Goal: Transaction & Acquisition: Purchase product/service

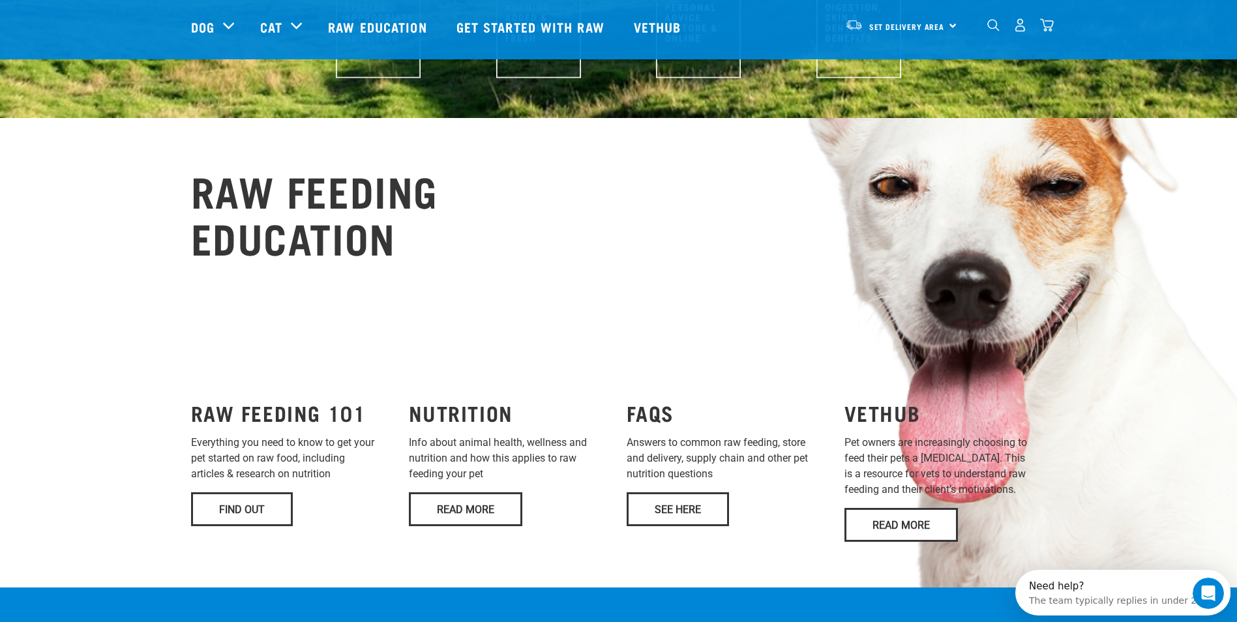
scroll to position [783, 0]
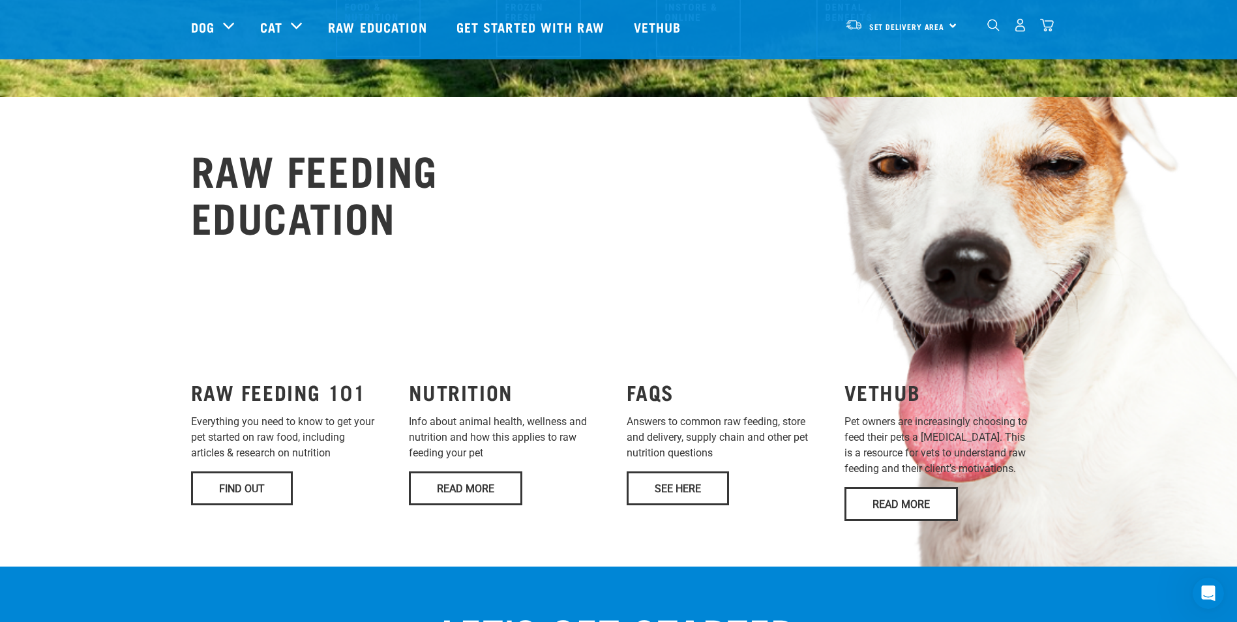
click at [1017, 462] on div "VETHUB Pet owners are increasingly choosing to feed their pets a raw diet. This…" at bounding box center [946, 445] width 218 height 167
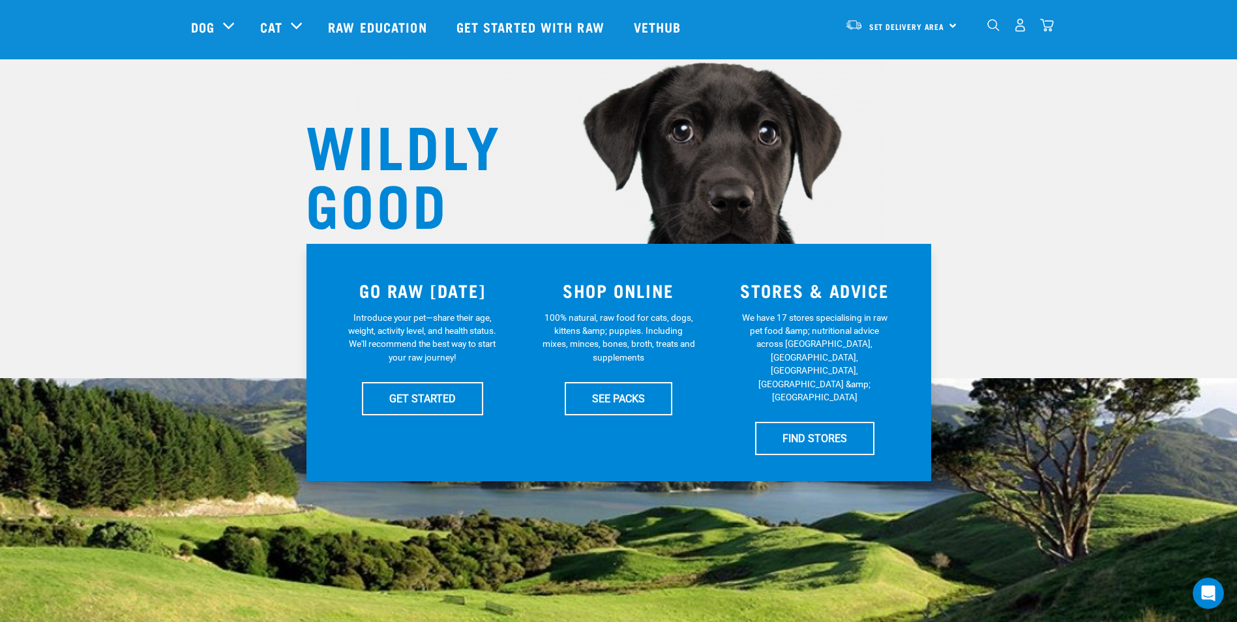
scroll to position [0, 0]
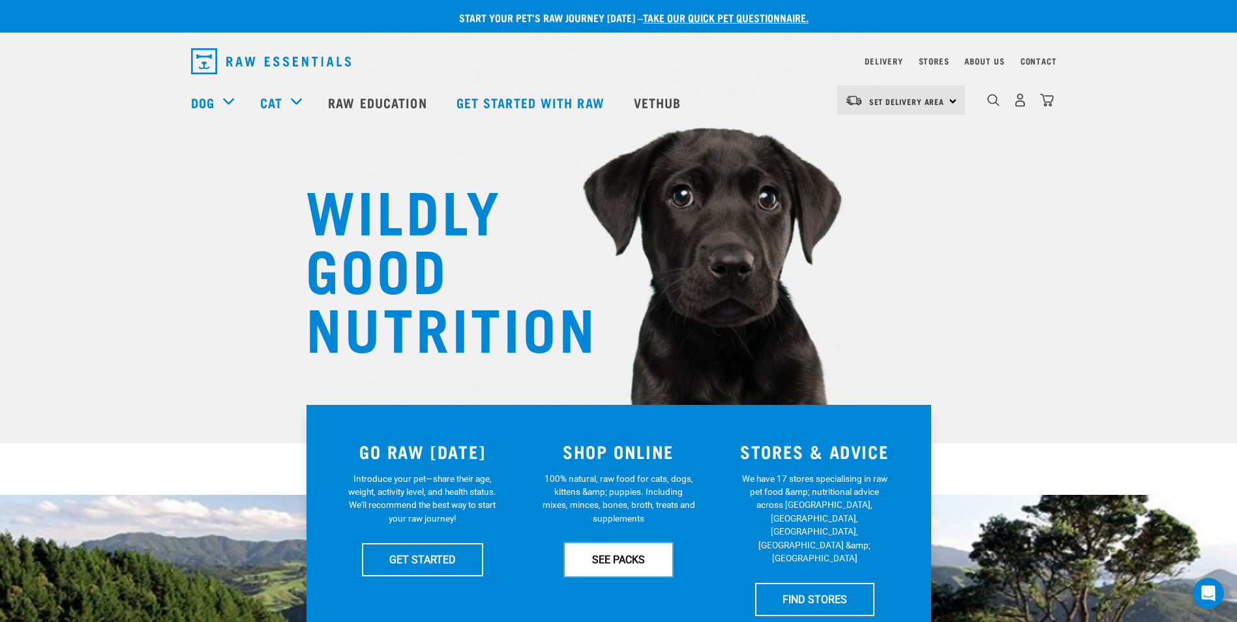
click at [629, 561] on link "SEE PACKS" at bounding box center [619, 559] width 108 height 33
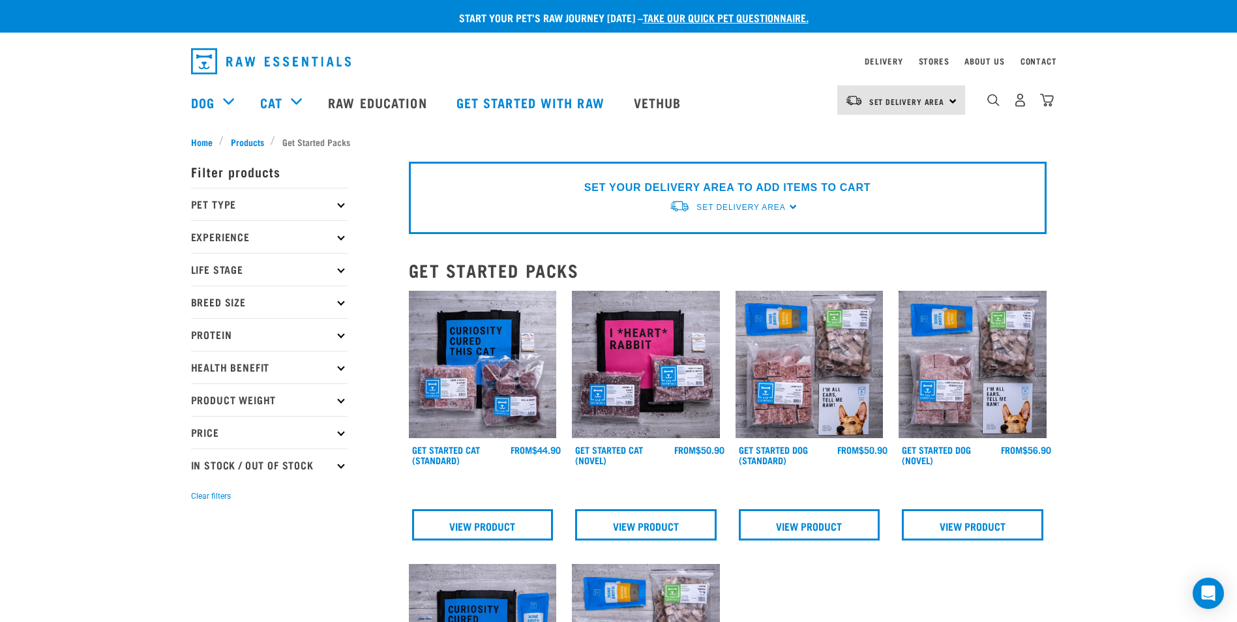
click at [338, 368] on icon at bounding box center [340, 367] width 7 height 7
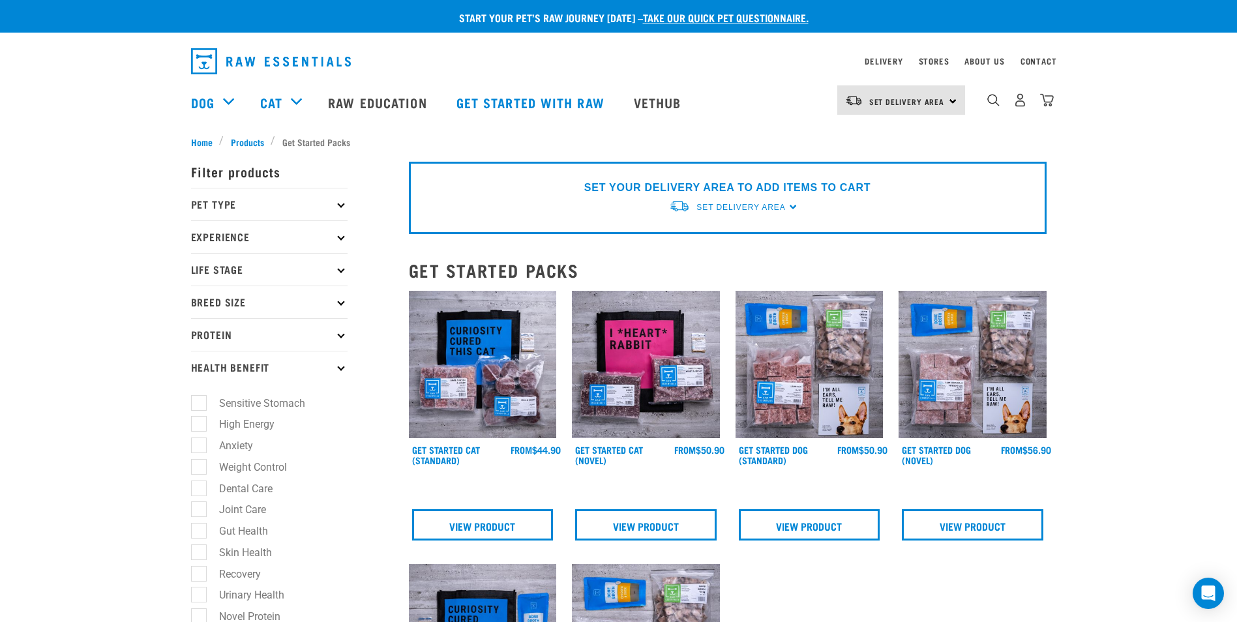
click at [341, 366] on icon at bounding box center [340, 367] width 7 height 7
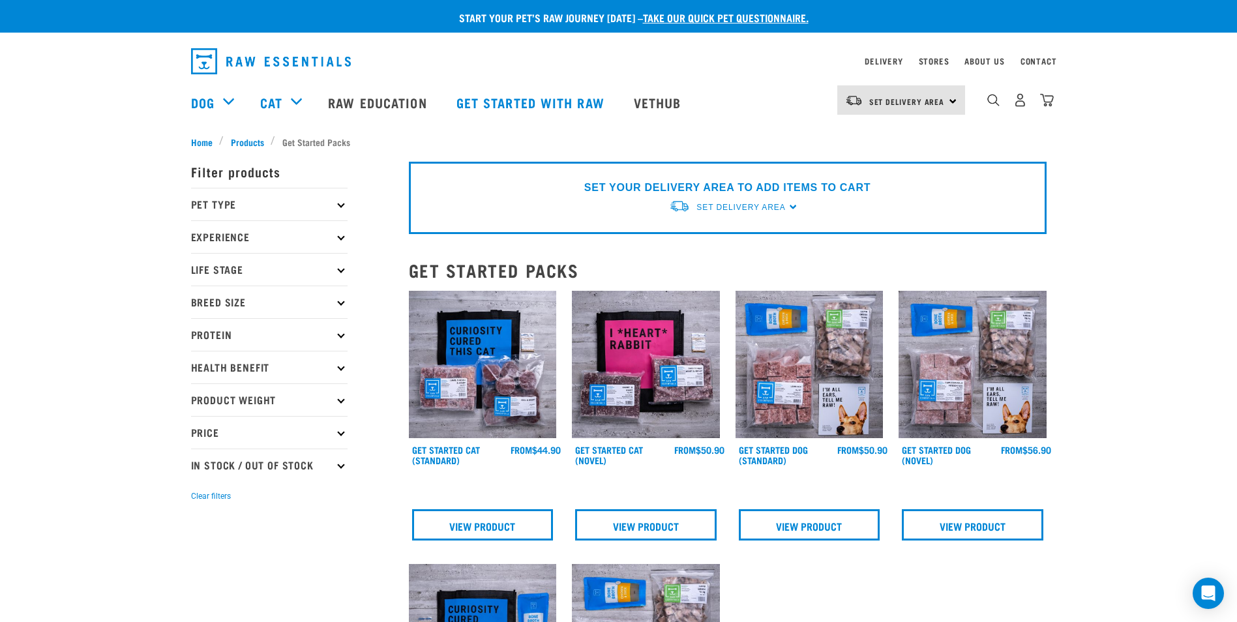
click at [344, 335] on icon at bounding box center [340, 334] width 7 height 7
click at [341, 271] on icon at bounding box center [340, 269] width 7 height 7
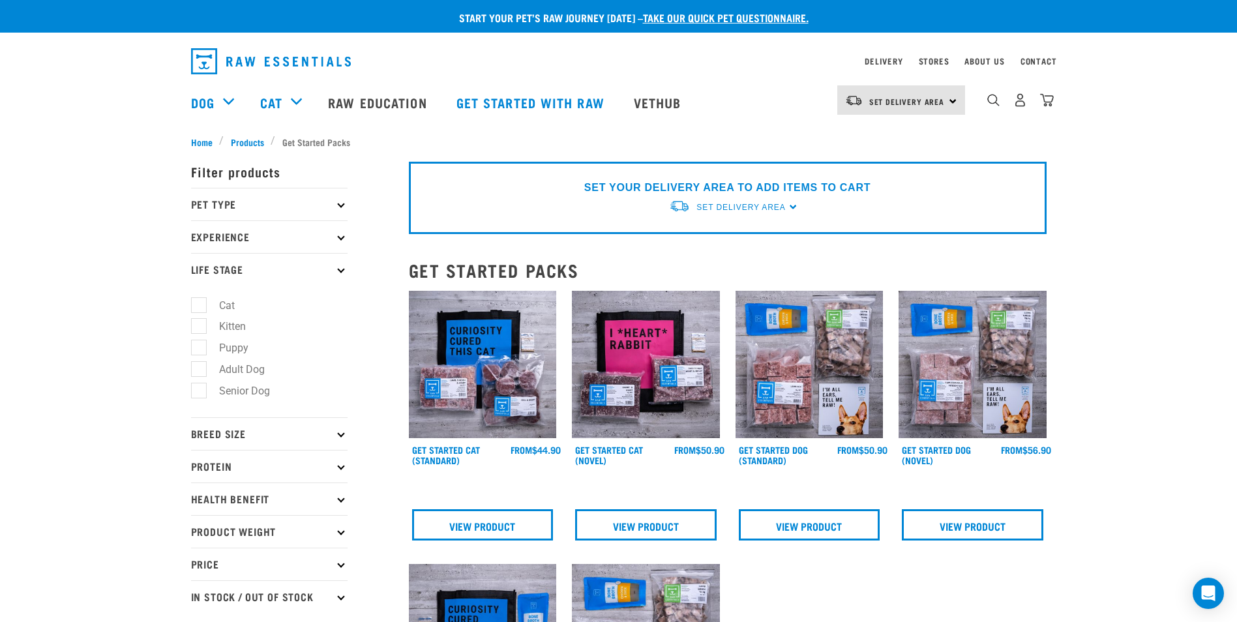
click at [198, 368] on label "Adult Dog" at bounding box center [234, 369] width 72 height 16
click at [197, 368] on input "Adult Dog" at bounding box center [195, 367] width 8 height 8
checkbox input "true"
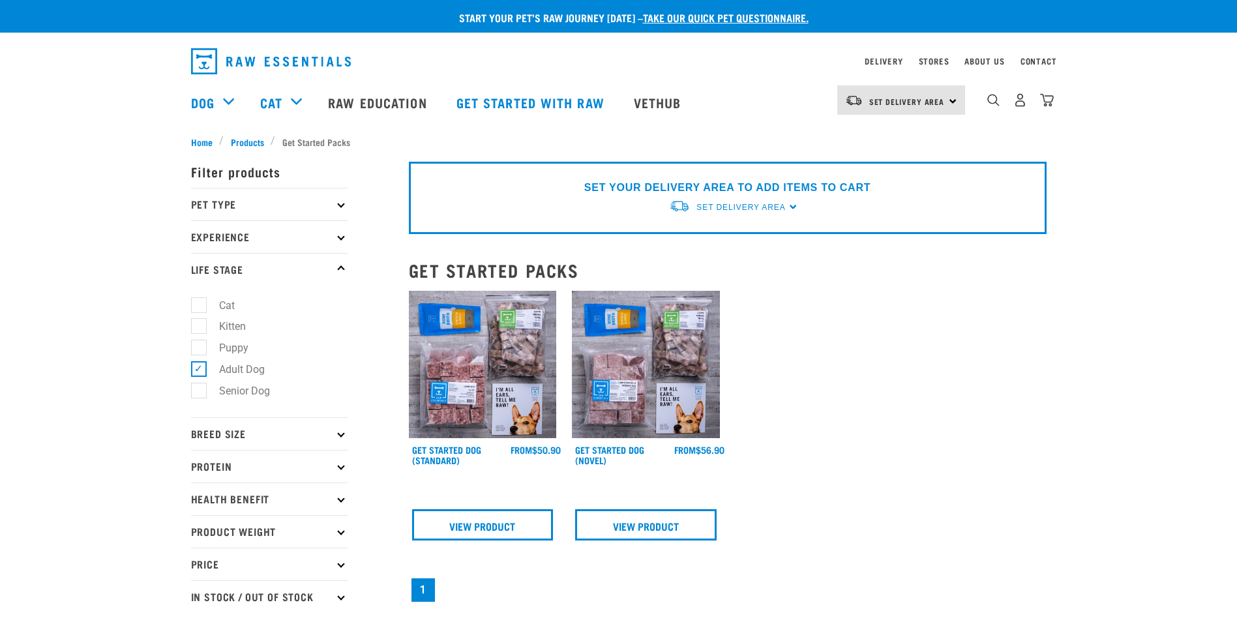
click at [336, 271] on p "Life Stage" at bounding box center [269, 269] width 157 height 33
click at [342, 205] on icon at bounding box center [340, 204] width 7 height 7
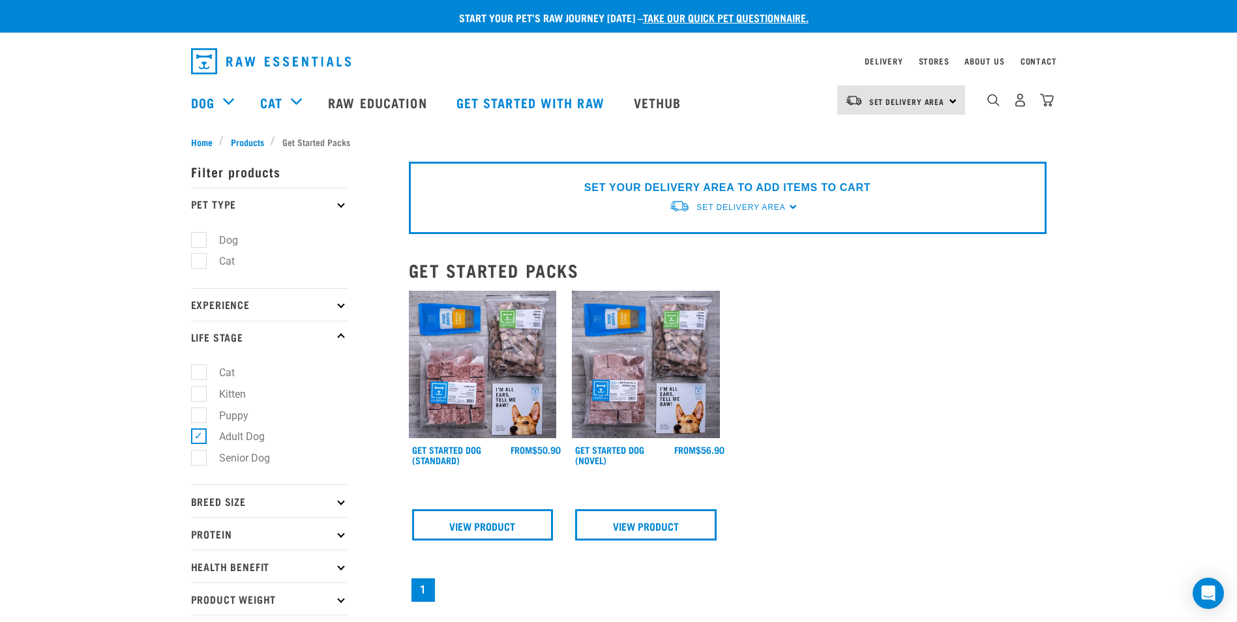
click at [211, 239] on label "Dog" at bounding box center [220, 240] width 45 height 16
click at [200, 239] on input "Dog" at bounding box center [195, 237] width 8 height 8
checkbox input "true"
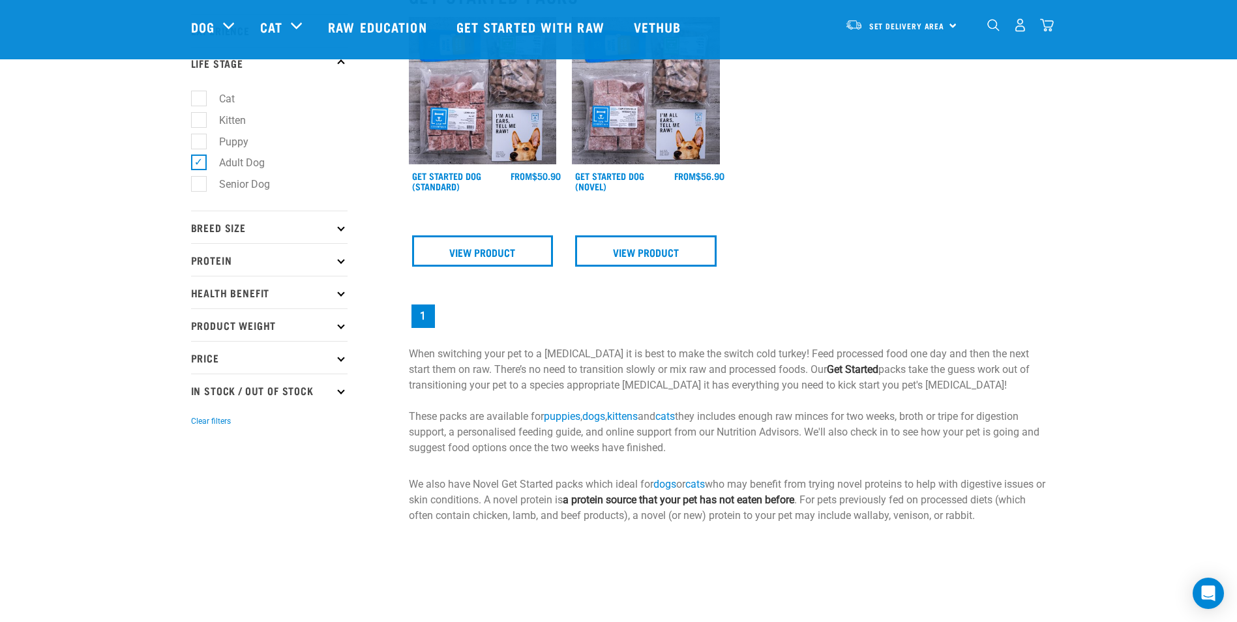
scroll to position [130, 0]
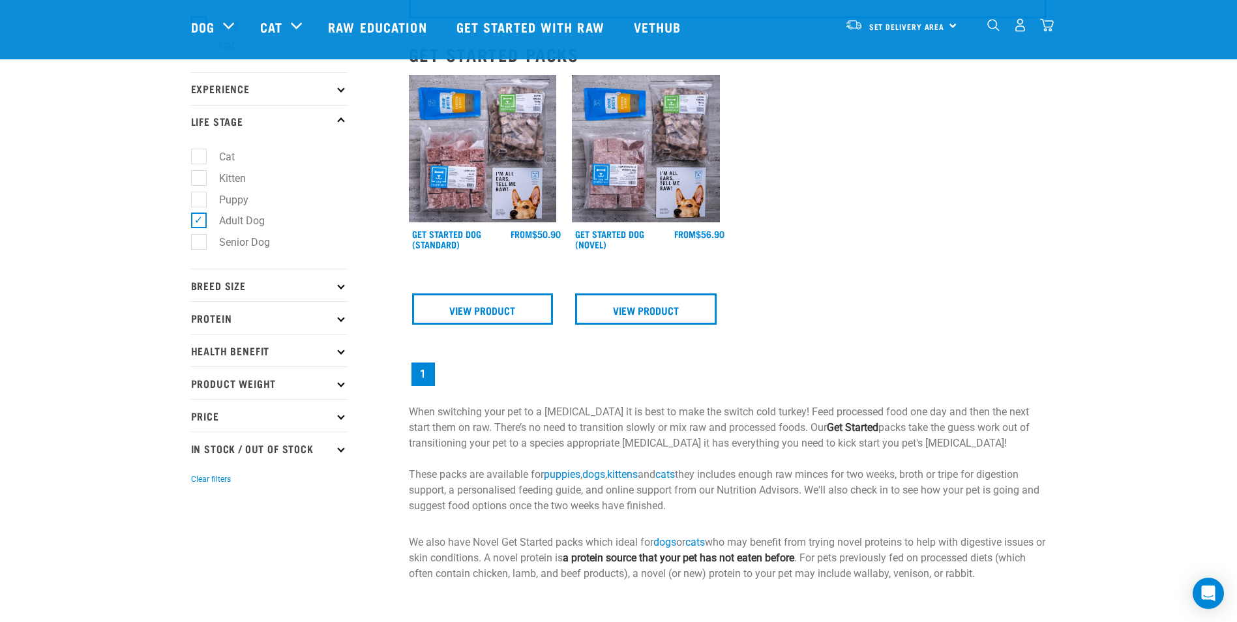
scroll to position [196, 0]
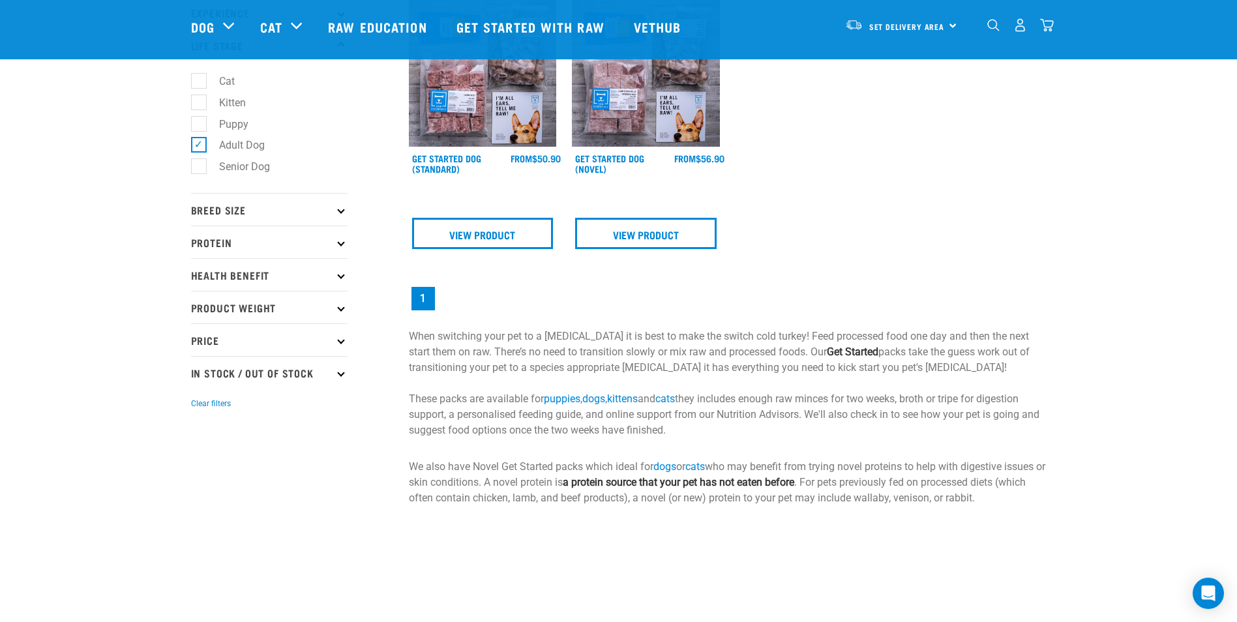
click at [338, 215] on p "Breed Size" at bounding box center [269, 209] width 157 height 33
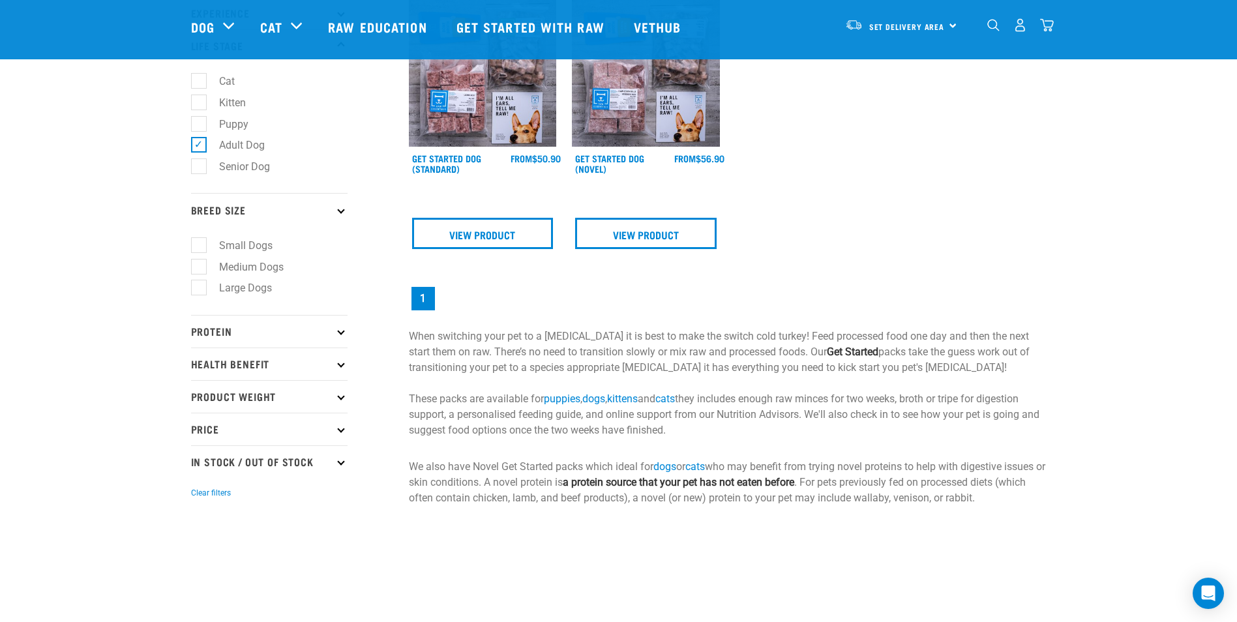
click at [207, 267] on label "Medium Dogs" at bounding box center [243, 267] width 91 height 16
click at [200, 267] on input "Medium Dogs" at bounding box center [195, 264] width 8 height 8
checkbox input "true"
click at [203, 280] on label "Large Dogs" at bounding box center [237, 288] width 79 height 16
click at [200, 282] on input "Large Dogs" at bounding box center [195, 286] width 8 height 8
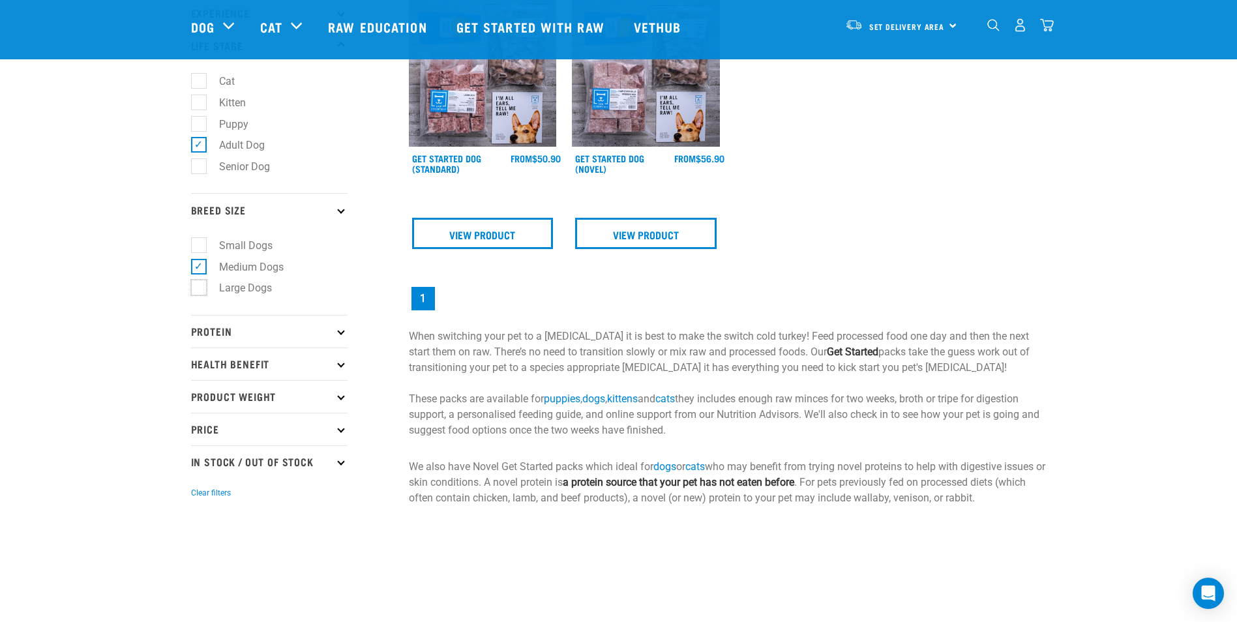
checkbox input "true"
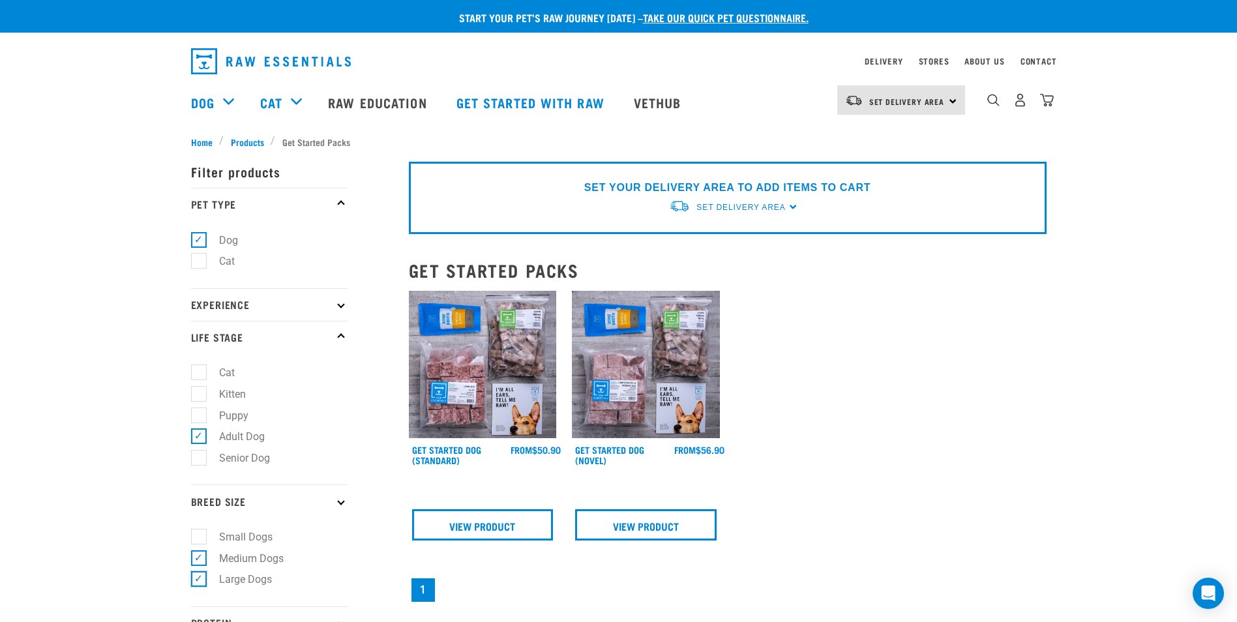
scroll to position [34, 0]
